Goal: Find contact information: Find contact information

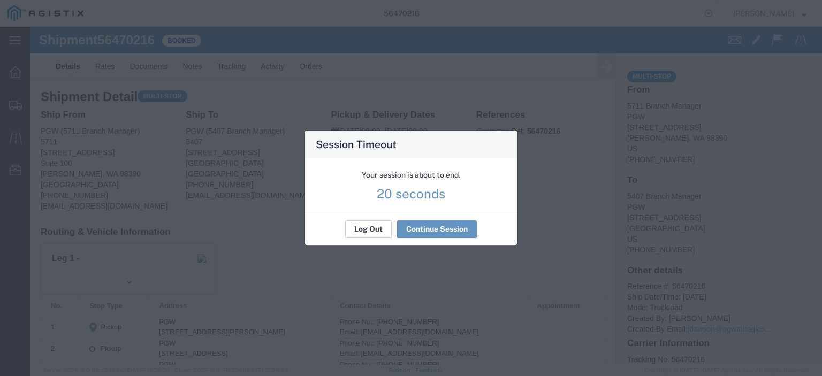
scroll to position [54, 0]
click at [432, 224] on button "Continue Session" at bounding box center [437, 229] width 80 height 17
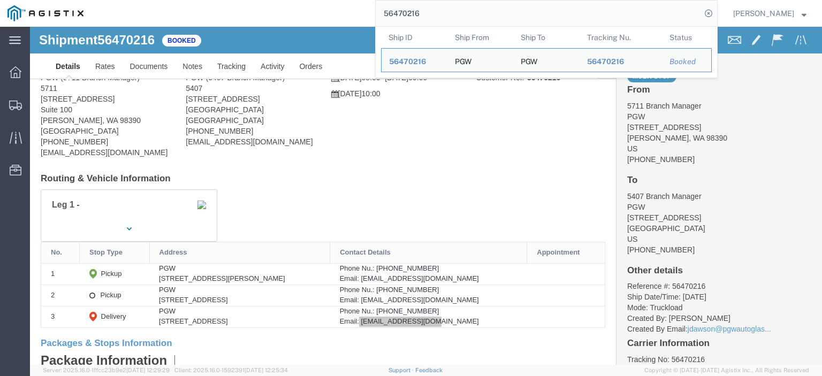
drag, startPoint x: 463, startPoint y: 18, endPoint x: 288, endPoint y: -1, distance: 175.6
click at [288, 0] on div "56470216 Ship ID Ship From Ship To Tracking Nu. Status Ship ID 56470216 Ship Fr…" at bounding box center [404, 13] width 627 height 27
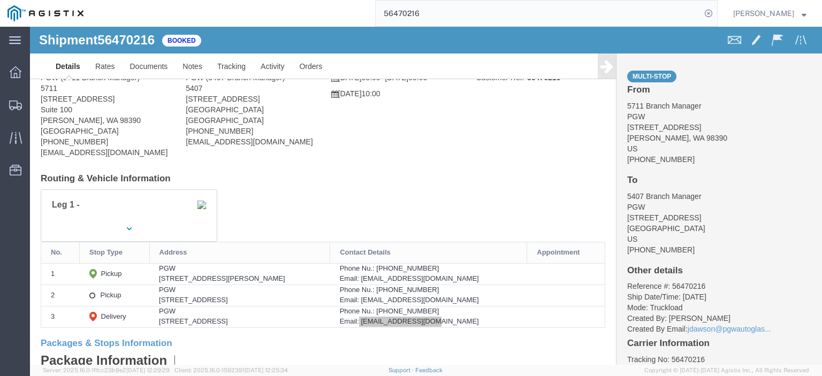
paste input "69901"
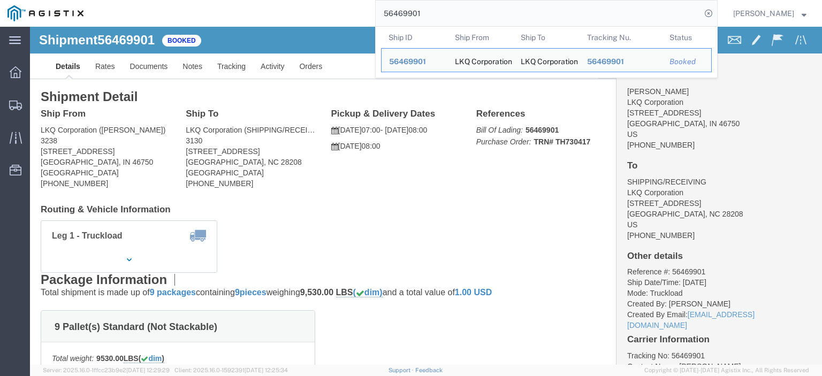
drag, startPoint x: 348, startPoint y: 14, endPoint x: 329, endPoint y: 14, distance: 18.7
click at [330, 14] on div "56469901 Ship ID Ship From Ship To Tracking Nu. Status Ship ID 56469901 Ship Fr…" at bounding box center [404, 13] width 627 height 27
paste input "82280"
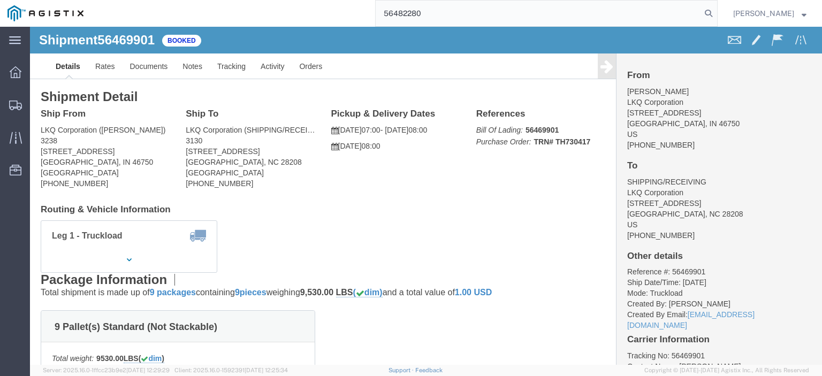
type input "56482280"
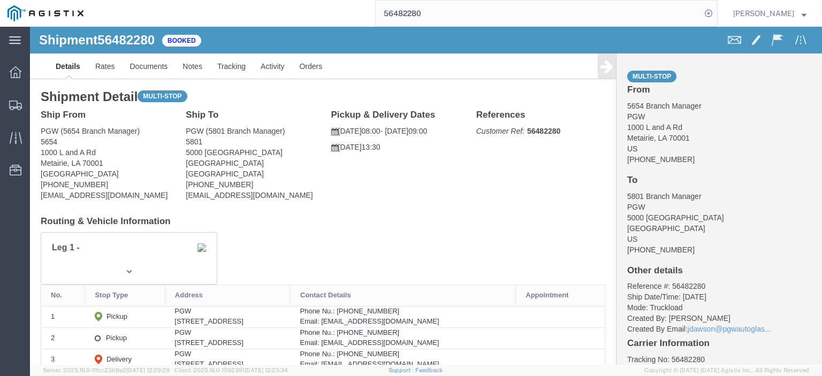
scroll to position [54, 0]
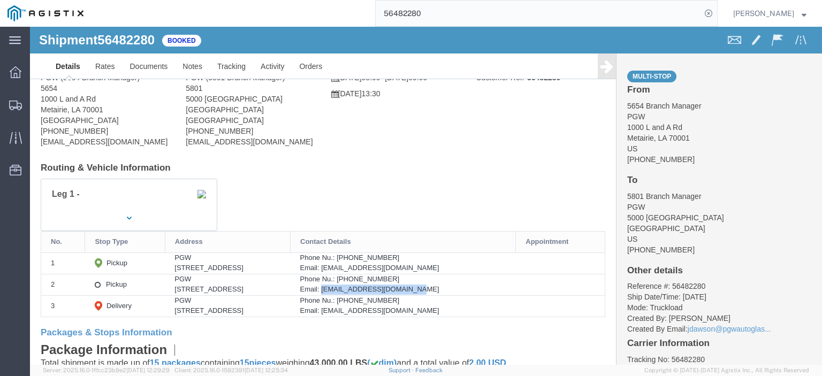
drag, startPoint x: 452, startPoint y: 264, endPoint x: 352, endPoint y: 267, distance: 99.6
click div "Email: [EMAIL_ADDRESS][DOMAIN_NAME]"
copy div "[EMAIL_ADDRESS][DOMAIN_NAME]"
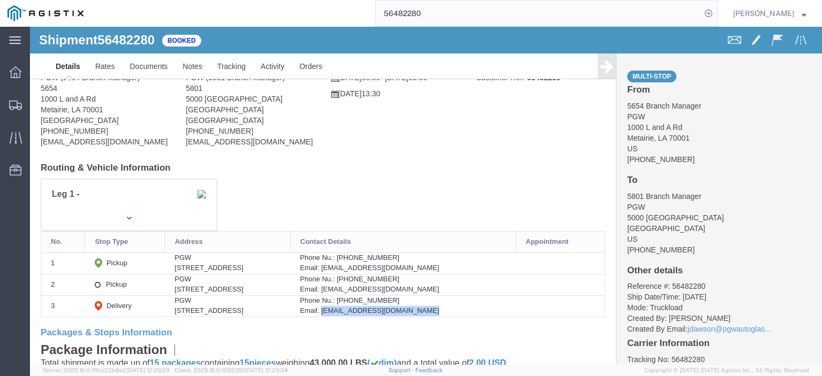
drag, startPoint x: 451, startPoint y: 285, endPoint x: 352, endPoint y: 288, distance: 99.1
click div "Email: [EMAIL_ADDRESS][DOMAIN_NAME]"
copy div "[EMAIL_ADDRESS][DOMAIN_NAME]"
